Goal: Task Accomplishment & Management: Manage account settings

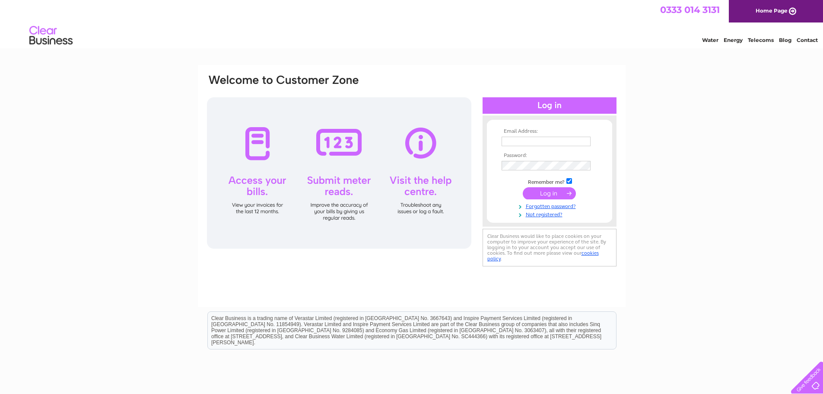
type input "[PERSON_NAME][EMAIL_ADDRESS][DOMAIN_NAME]"
click at [542, 191] on input "submit" at bounding box center [549, 193] width 53 height 12
click at [541, 194] on input "submit" at bounding box center [549, 193] width 53 height 12
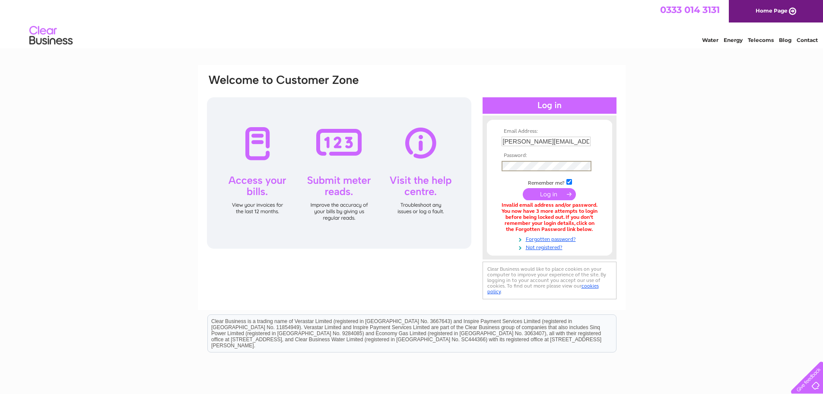
click at [560, 193] on input "submit" at bounding box center [549, 194] width 53 height 12
